Goal: Check status: Check status

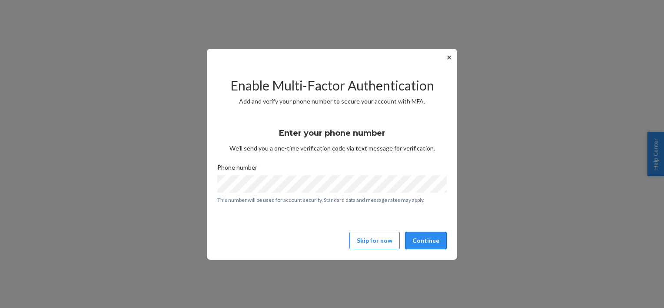
click at [427, 238] on button "Continue" at bounding box center [426, 239] width 42 height 17
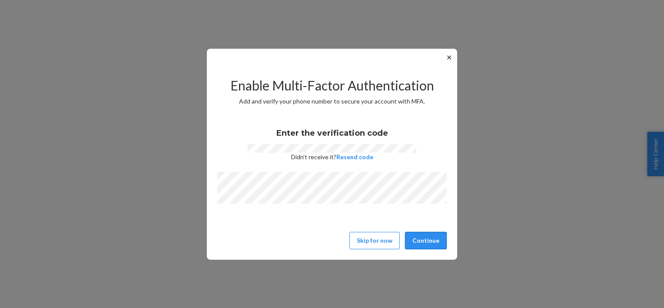
click at [429, 243] on button "Continue" at bounding box center [426, 239] width 42 height 17
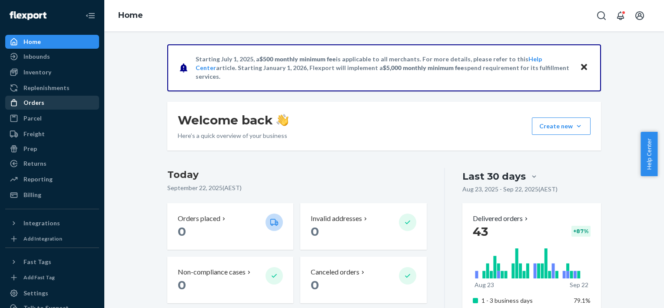
click at [48, 101] on div "Orders" at bounding box center [52, 102] width 92 height 12
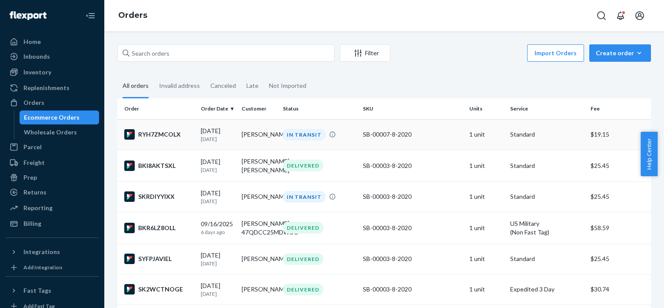
click at [254, 133] on td "[PERSON_NAME]" at bounding box center [258, 134] width 41 height 30
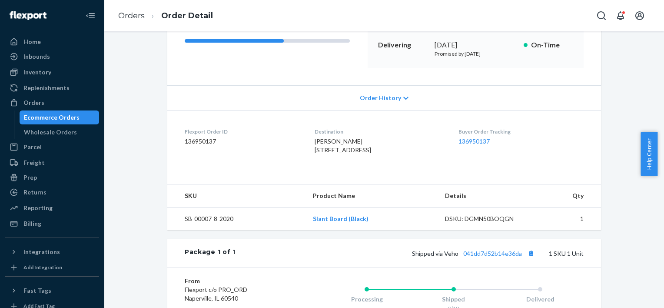
scroll to position [261, 0]
